Goal: Navigation & Orientation: Find specific page/section

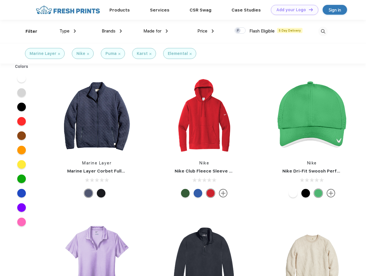
scroll to position [0, 0]
click at [292, 10] on link "Add your Logo Design Tool" at bounding box center [294, 10] width 47 height 10
click at [0, 0] on div "Design Tool" at bounding box center [0, 0] width 0 height 0
click at [308, 9] on link "Add your Logo Design Tool" at bounding box center [294, 10] width 47 height 10
click at [28, 31] on div "Filter" at bounding box center [32, 31] width 12 height 7
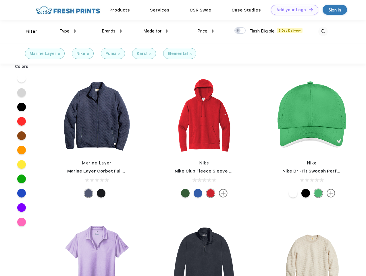
click at [68, 31] on span "Type" at bounding box center [64, 30] width 10 height 5
click at [112, 31] on span "Brands" at bounding box center [109, 30] width 14 height 5
click at [156, 31] on span "Made for" at bounding box center [152, 30] width 18 height 5
click at [206, 31] on span "Price" at bounding box center [202, 30] width 10 height 5
click at [240, 31] on div at bounding box center [239, 30] width 11 height 6
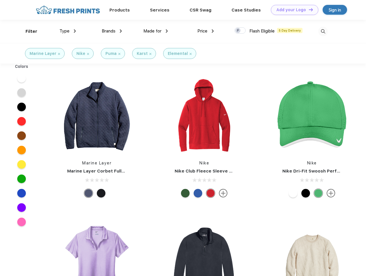
click at [238, 31] on input "checkbox" at bounding box center [236, 29] width 4 height 4
click at [323, 31] on img at bounding box center [322, 31] width 9 height 9
